Goal: Information Seeking & Learning: Learn about a topic

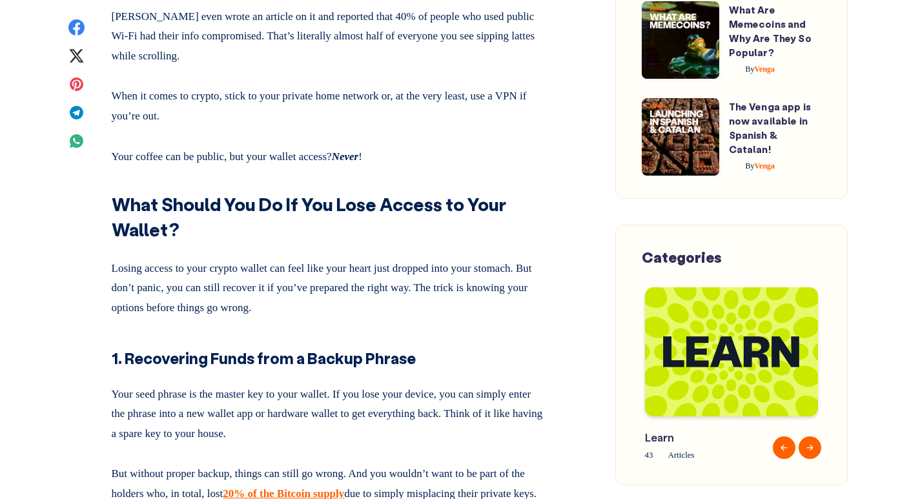
scroll to position [6647, 0]
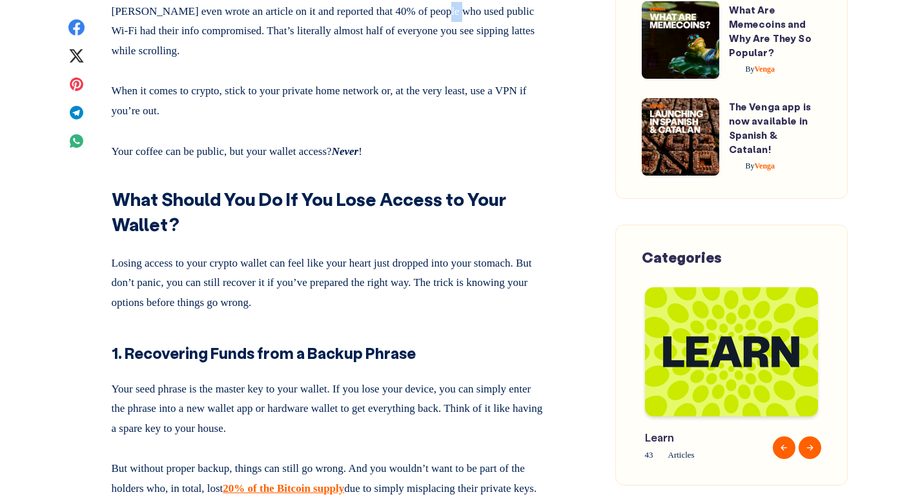
drag, startPoint x: 462, startPoint y: 191, endPoint x: 481, endPoint y: 191, distance: 19.4
click at [481, 61] on p "[PERSON_NAME] even wrote an article on it and reported that 40% of people who u…" at bounding box center [328, 29] width 433 height 65
click at [483, 61] on p "[PERSON_NAME] even wrote an article on it and reported that 40% of people who u…" at bounding box center [328, 29] width 433 height 65
click at [474, 61] on p "[PERSON_NAME] even wrote an article on it and reported that 40% of people who u…" at bounding box center [328, 29] width 433 height 65
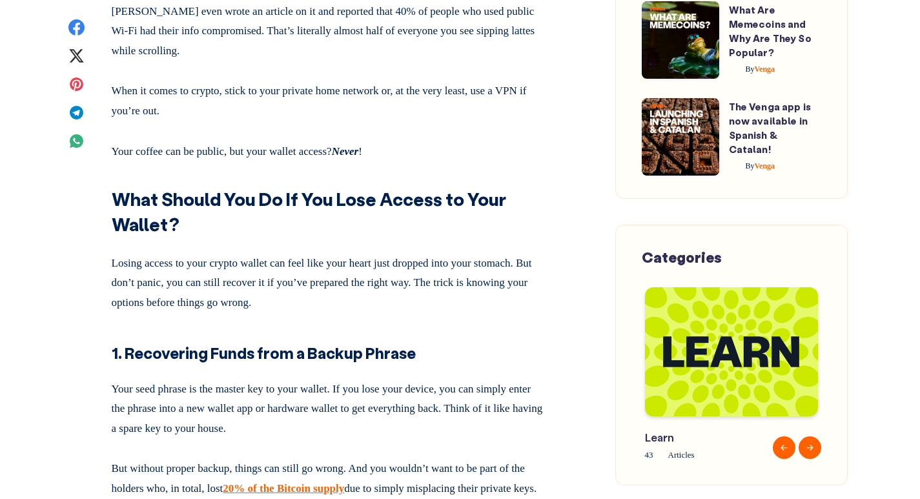
click at [501, 61] on p "[PERSON_NAME] even wrote an article on it and reported that 40% of people who u…" at bounding box center [328, 29] width 433 height 65
click at [448, 61] on p "[PERSON_NAME] even wrote an article on it and reported that 40% of people who u…" at bounding box center [328, 29] width 433 height 65
click at [473, 61] on p "[PERSON_NAME] even wrote an article on it and reported that 40% of people who u…" at bounding box center [328, 29] width 433 height 65
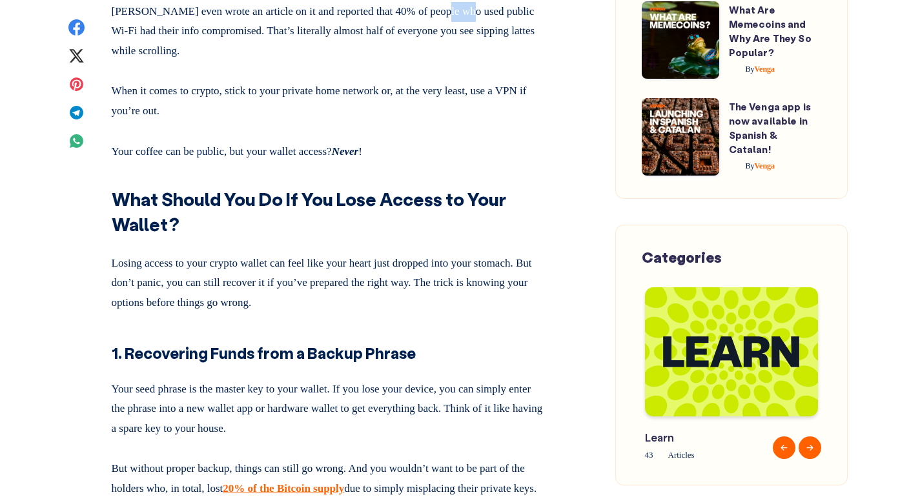
click at [473, 61] on p "[PERSON_NAME] even wrote an article on it and reported that 40% of people who u…" at bounding box center [328, 29] width 433 height 65
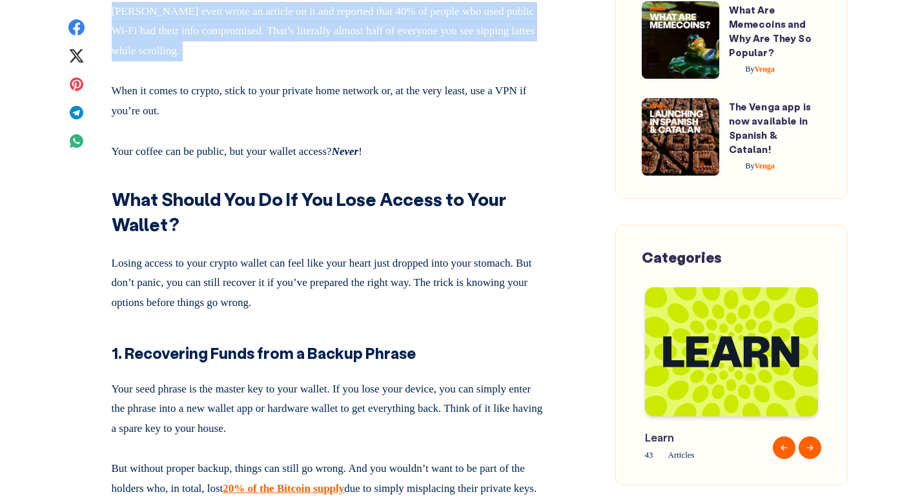
click at [473, 61] on p "[PERSON_NAME] even wrote an article on it and reported that 40% of people who u…" at bounding box center [328, 29] width 433 height 65
click at [504, 61] on p "[PERSON_NAME] even wrote an article on it and reported that 40% of people who u…" at bounding box center [328, 29] width 433 height 65
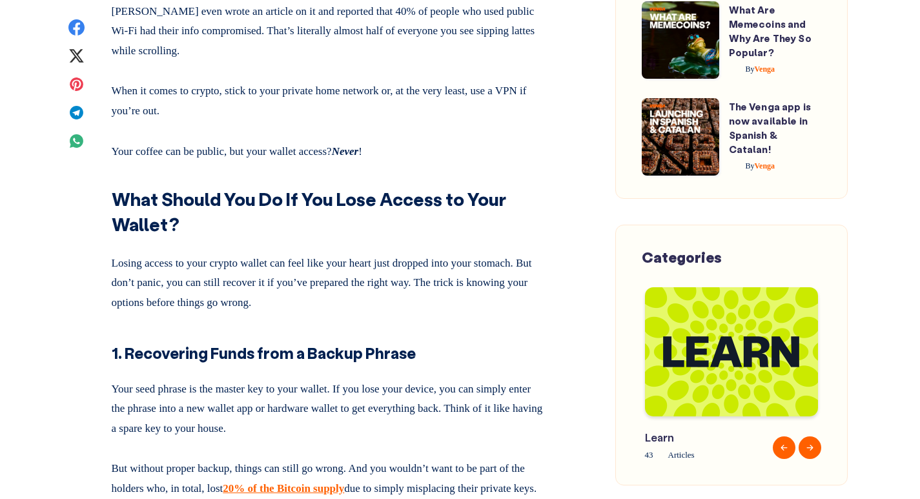
click at [504, 61] on p "[PERSON_NAME] even wrote an article on it and reported that 40% of people who u…" at bounding box center [328, 29] width 433 height 65
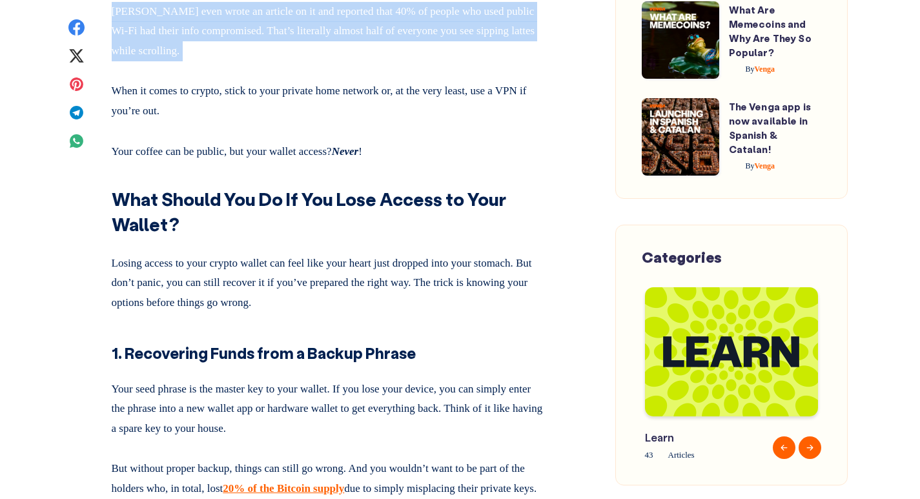
click at [473, 61] on p "[PERSON_NAME] even wrote an article on it and reported that 40% of people who u…" at bounding box center [328, 29] width 433 height 65
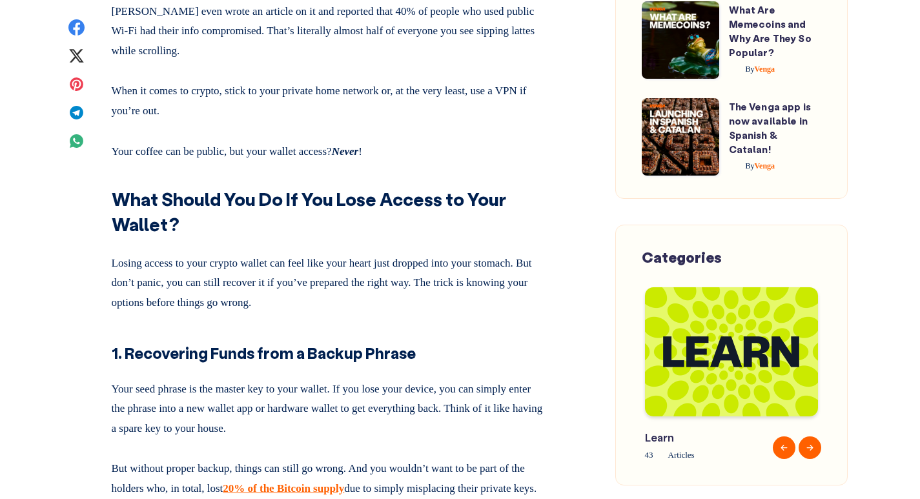
click at [473, 61] on p "[PERSON_NAME] even wrote an article on it and reported that 40% of people who u…" at bounding box center [328, 29] width 433 height 65
click at [499, 61] on p "[PERSON_NAME] even wrote an article on it and reported that 40% of people who u…" at bounding box center [328, 29] width 433 height 65
click at [470, 61] on p "[PERSON_NAME] even wrote an article on it and reported that 40% of people who u…" at bounding box center [328, 29] width 433 height 65
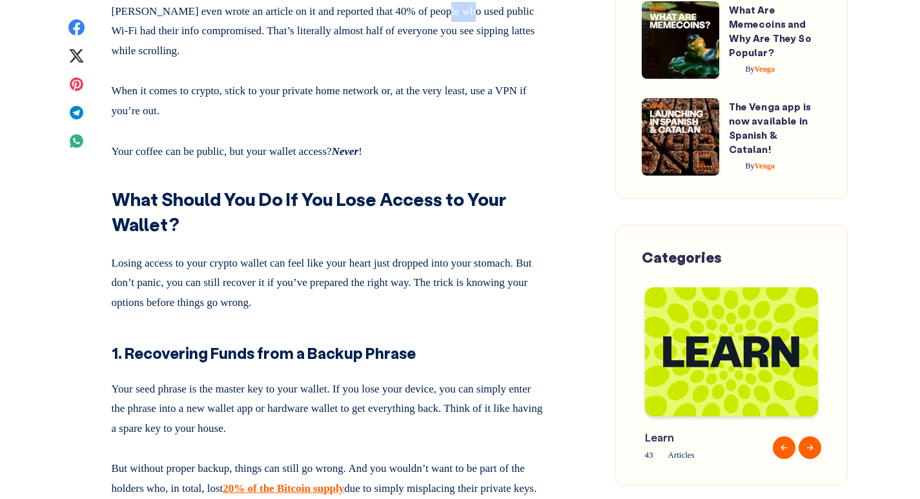
click at [450, 61] on p "[PERSON_NAME] even wrote an article on it and reported that 40% of people who u…" at bounding box center [328, 29] width 433 height 65
click at [473, 61] on p "[PERSON_NAME] even wrote an article on it and reported that 40% of people who u…" at bounding box center [328, 29] width 433 height 65
click at [500, 61] on p "[PERSON_NAME] even wrote an article on it and reported that 40% of people who u…" at bounding box center [328, 29] width 433 height 65
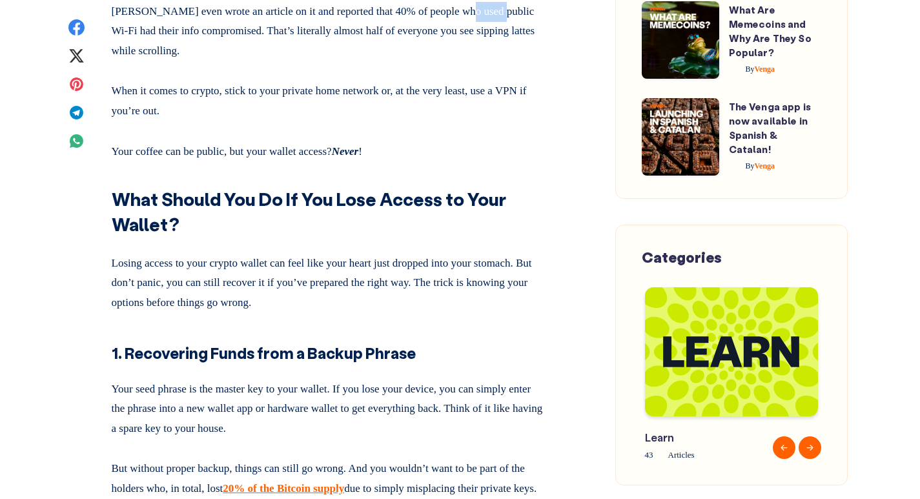
click at [500, 61] on p "[PERSON_NAME] even wrote an article on it and reported that 40% of people who u…" at bounding box center [328, 29] width 433 height 65
click at [473, 61] on p "[PERSON_NAME] even wrote an article on it and reported that 40% of people who u…" at bounding box center [328, 29] width 433 height 65
click at [505, 61] on p "[PERSON_NAME] even wrote an article on it and reported that 40% of people who u…" at bounding box center [328, 29] width 433 height 65
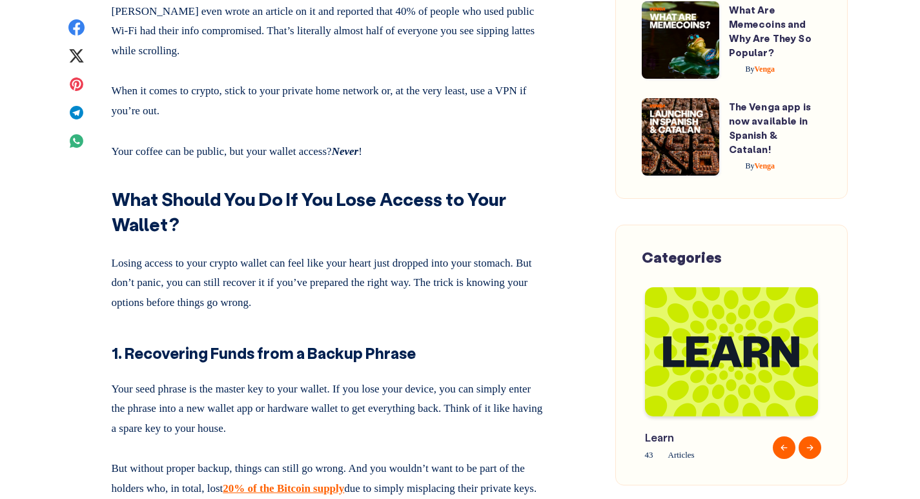
click at [469, 61] on p "[PERSON_NAME] even wrote an article on it and reported that 40% of people who u…" at bounding box center [328, 29] width 433 height 65
click at [502, 61] on p "[PERSON_NAME] even wrote an article on it and reported that 40% of people who u…" at bounding box center [328, 29] width 433 height 65
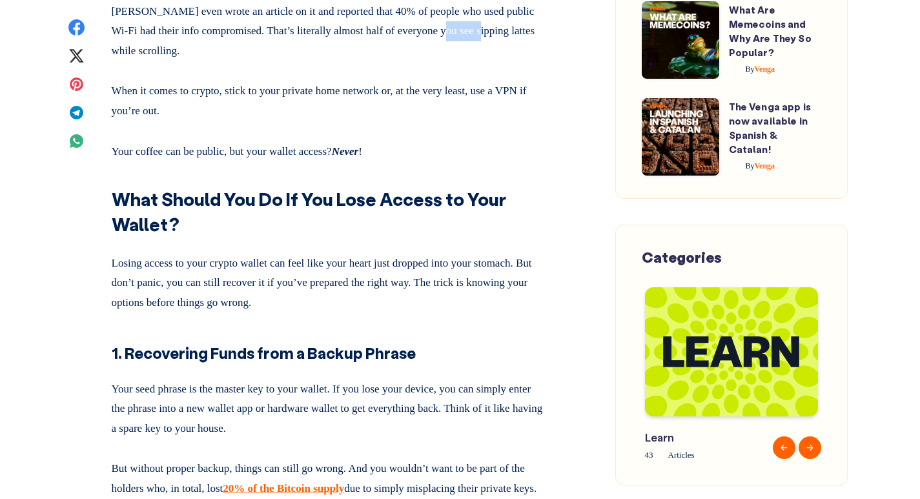
click at [502, 61] on p "[PERSON_NAME] even wrote an article on it and reported that 40% of people who u…" at bounding box center [328, 29] width 433 height 65
click at [453, 61] on p "[PERSON_NAME] even wrote an article on it and reported that 40% of people who u…" at bounding box center [328, 29] width 433 height 65
click at [418, 61] on p "[PERSON_NAME] even wrote an article on it and reported that 40% of people who u…" at bounding box center [328, 29] width 433 height 65
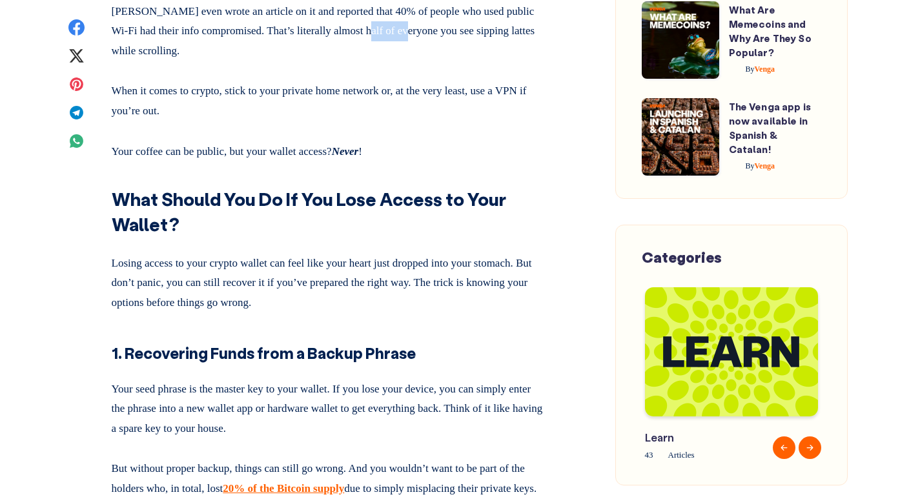
click at [422, 61] on p "[PERSON_NAME] even wrote an article on it and reported that 40% of people who u…" at bounding box center [328, 29] width 433 height 65
click at [475, 61] on p "[PERSON_NAME] even wrote an article on it and reported that 40% of people who u…" at bounding box center [328, 29] width 433 height 65
click at [504, 61] on p "[PERSON_NAME] even wrote an article on it and reported that 40% of people who u…" at bounding box center [328, 29] width 433 height 65
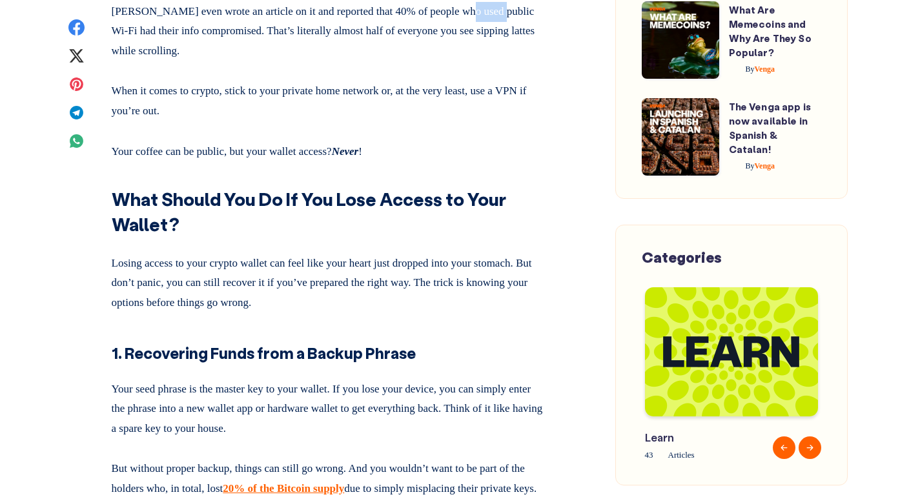
click at [504, 61] on p "[PERSON_NAME] even wrote an article on it and reported that 40% of people who u…" at bounding box center [328, 29] width 433 height 65
click at [501, 61] on p "[PERSON_NAME] even wrote an article on it and reported that 40% of people who u…" at bounding box center [328, 29] width 433 height 65
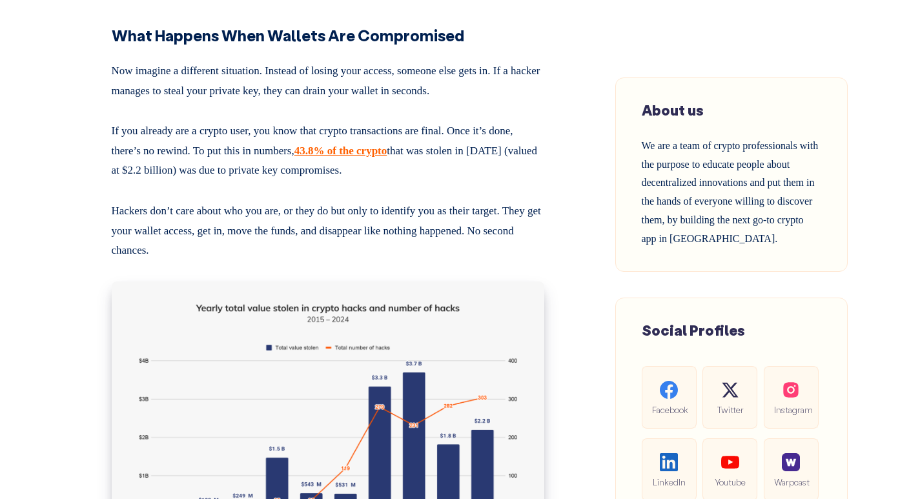
scroll to position [0, 0]
